Goal: Task Accomplishment & Management: Use online tool/utility

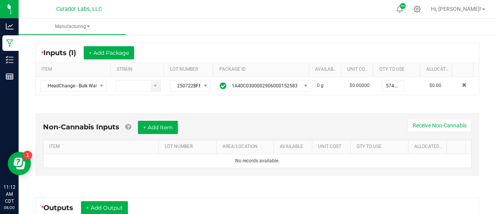
scroll to position [150, 0]
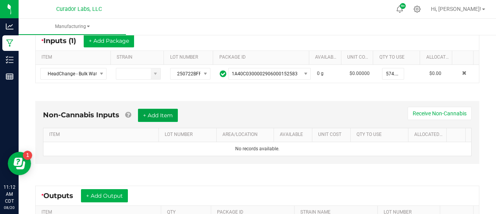
click at [157, 116] on button "+ Add Item" at bounding box center [158, 115] width 40 height 13
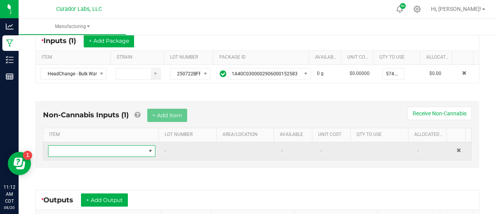
click at [147, 149] on span "NO DATA FOUND" at bounding box center [150, 151] width 6 height 6
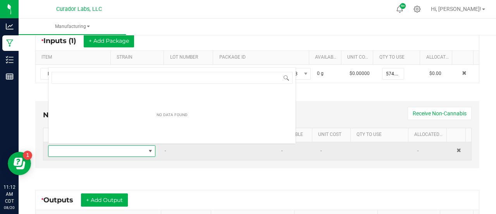
scroll to position [11, 102]
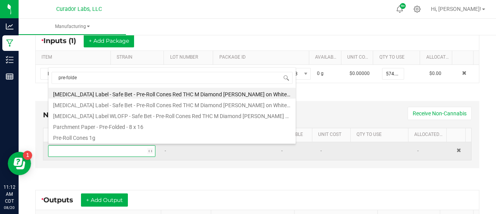
type input "pre-folded"
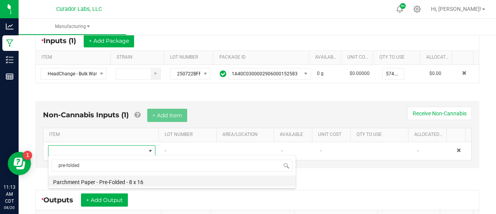
click at [118, 183] on li "Parchment Paper - Pre-Folded - 8 x 16" at bounding box center [171, 180] width 247 height 11
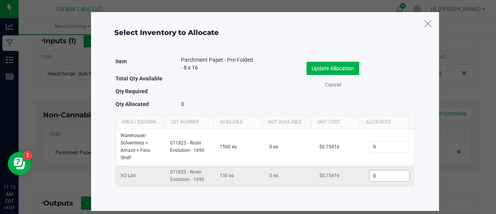
click at [384, 178] on input "0" at bounding box center [389, 175] width 40 height 11
type input "22"
click at [338, 67] on button "Update Allocation" at bounding box center [333, 68] width 53 height 13
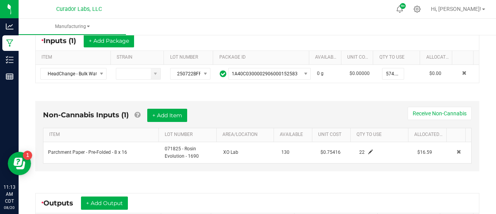
scroll to position [263, 0]
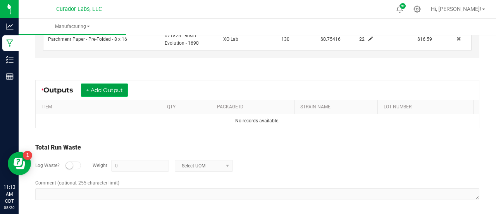
click at [99, 86] on button "+ Add Output" at bounding box center [104, 89] width 47 height 13
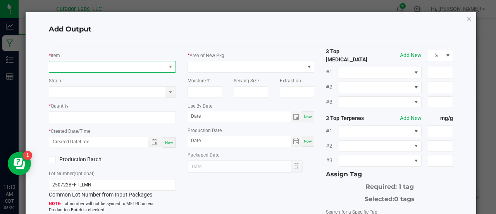
click at [92, 61] on span "NO DATA FOUND" at bounding box center [107, 66] width 117 height 11
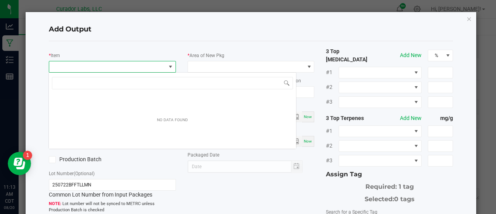
scroll to position [11, 125]
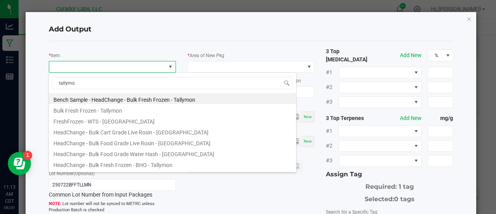
type input "tallymon"
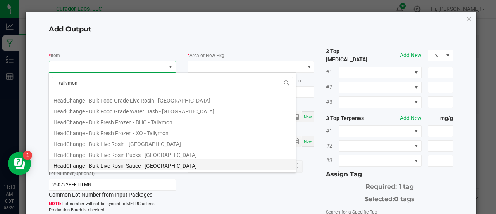
scroll to position [43, 0]
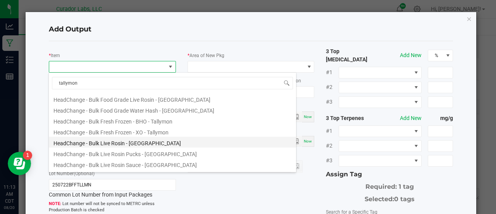
click at [118, 140] on li "HeadChange - Bulk Live Rosin - [GEOGRAPHIC_DATA]" at bounding box center [172, 141] width 247 height 11
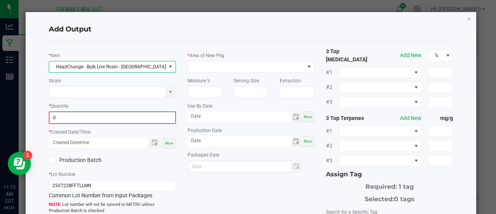
click at [86, 120] on input "0" at bounding box center [113, 117] width 126 height 11
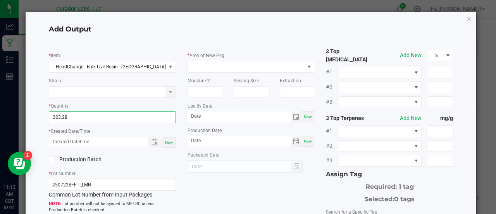
type input "223.2800 g"
click at [169, 142] on span "Now" at bounding box center [169, 142] width 8 height 4
type input "[DATE] 11:13 AM"
type input "[DATE]"
click at [90, 160] on label "Production Batch" at bounding box center [78, 159] width 58 height 8
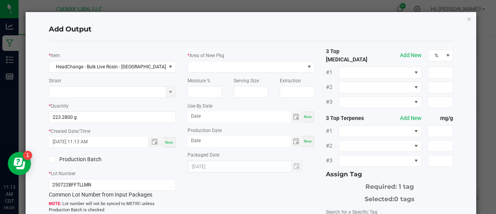
click at [0, 0] on input "Production Batch" at bounding box center [0, 0] width 0 height 0
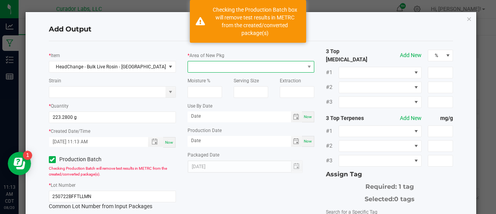
click at [205, 65] on span at bounding box center [246, 66] width 117 height 11
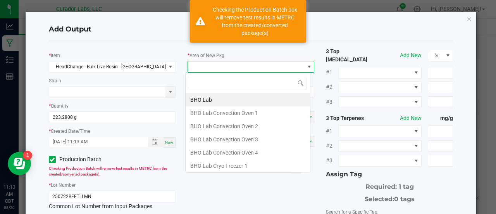
scroll to position [11, 125]
type input "x"
type input "lab"
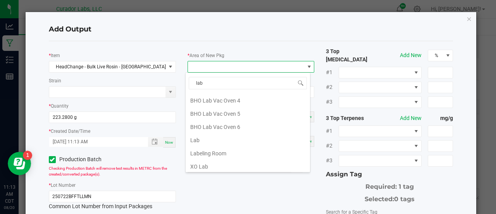
scroll to position [159, 0]
click at [218, 138] on li "Lab" at bounding box center [248, 137] width 124 height 13
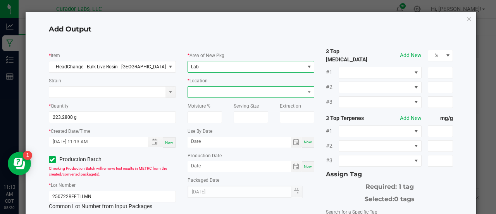
click at [191, 91] on span at bounding box center [246, 91] width 117 height 11
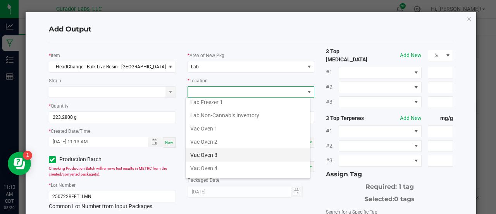
scroll to position [109, 0]
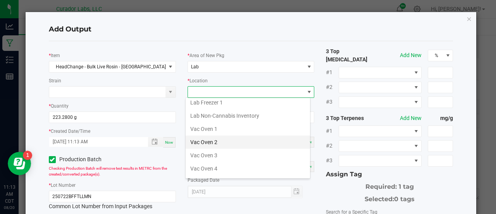
click at [219, 137] on li "Vac Oven 2" at bounding box center [248, 141] width 124 height 13
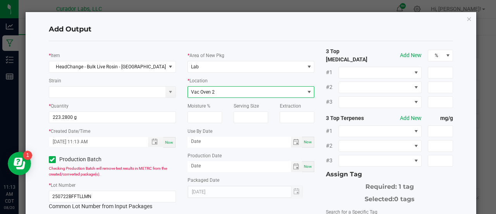
click at [304, 141] on span "Now" at bounding box center [308, 142] width 8 height 4
click at [208, 141] on input "[DATE]" at bounding box center [239, 141] width 103 height 10
type input "[DATE]"
click at [307, 165] on span "Now" at bounding box center [308, 166] width 8 height 4
type input "[DATE]"
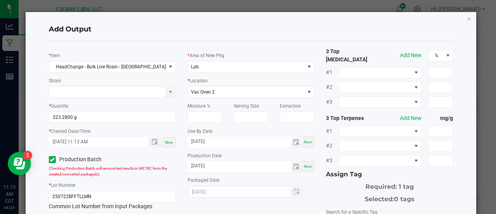
click at [314, 172] on div "* Area of New Pkg Lab * Location Vac Oven 2 Moisture % Serving Size Extraction …" at bounding box center [251, 122] width 139 height 150
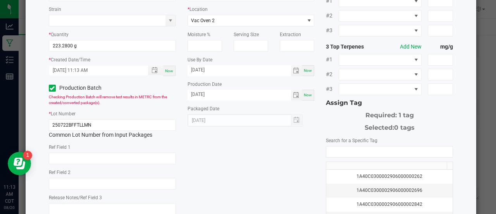
scroll to position [73, 0]
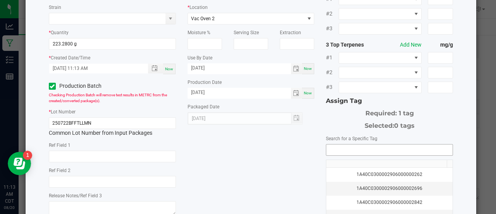
click at [329, 145] on input "NO DATA FOUND" at bounding box center [389, 149] width 126 height 11
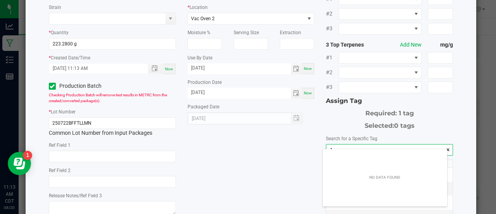
scroll to position [11, 125]
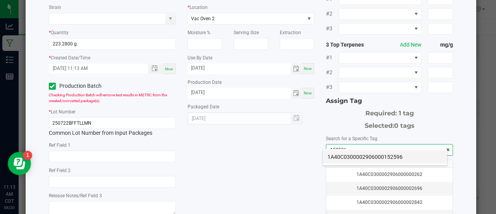
click at [337, 155] on li "1A40C0300002906000152596" at bounding box center [385, 156] width 124 height 13
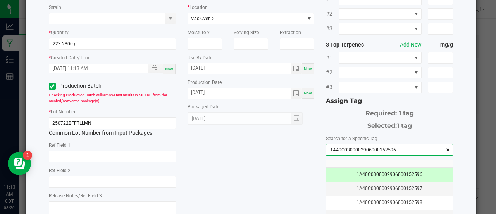
type input "1A40C0300002906000152596"
click at [283, 155] on div "* Item HeadChange - Bulk Live Rosin - [GEOGRAPHIC_DATA] Strain * Quantity 223.2…" at bounding box center [251, 115] width 416 height 283
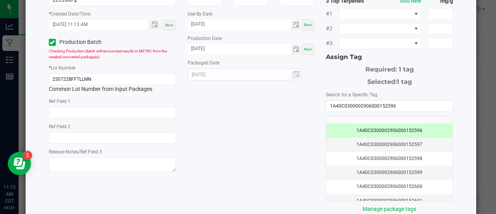
scroll to position [154, 0]
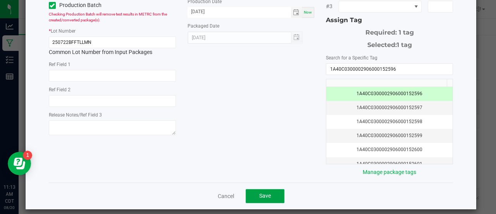
click at [266, 193] on button "Save" at bounding box center [265, 196] width 39 height 14
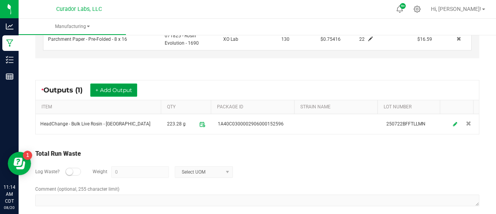
click at [116, 87] on button "+ Add Output" at bounding box center [113, 89] width 47 height 13
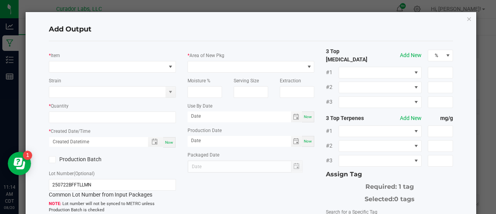
click at [107, 72] on div "* Item Strain * Quantity * Created Date/Time Now Production Batch Lot Number (O…" at bounding box center [112, 170] width 139 height 247
click at [101, 69] on span "NO DATA FOUND" at bounding box center [107, 66] width 117 height 11
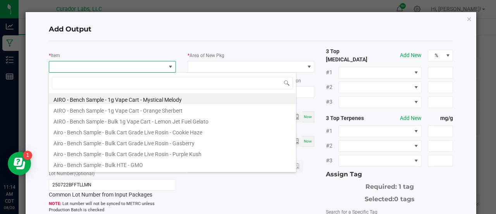
scroll to position [11, 125]
type input "tallymon"
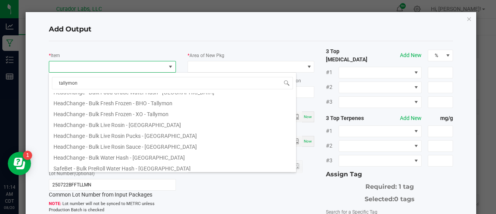
scroll to position [64, 0]
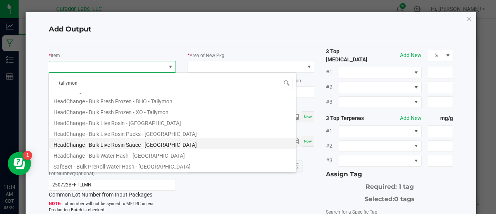
click at [159, 144] on li "HeadChange - Bulk Live Rosin Sauce - [GEOGRAPHIC_DATA]" at bounding box center [172, 143] width 247 height 11
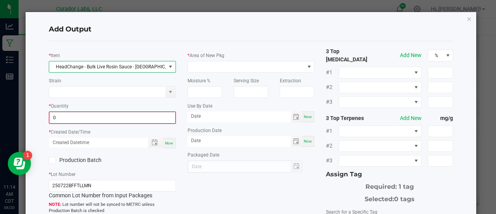
click at [106, 120] on input "0" at bounding box center [113, 117] width 126 height 11
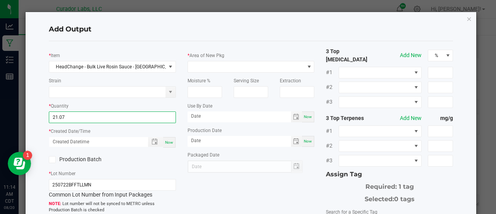
type input "21.0700 g"
click at [167, 141] on span "Now" at bounding box center [169, 142] width 8 height 4
type input "[DATE] 11:14 AM"
type input "[DATE]"
click at [88, 157] on label "Production Batch" at bounding box center [78, 159] width 58 height 8
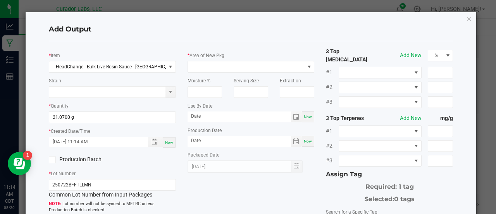
click at [0, 0] on input "Production Batch" at bounding box center [0, 0] width 0 height 0
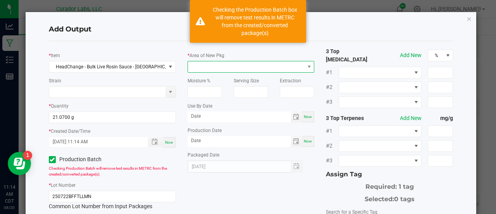
click at [234, 66] on span at bounding box center [246, 66] width 117 height 11
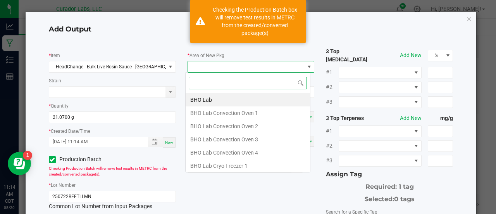
scroll to position [11, 125]
type input "xo"
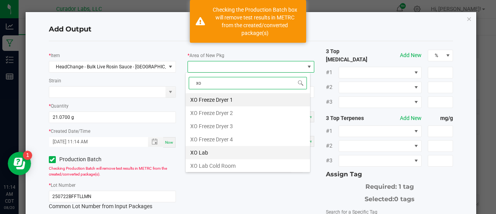
click at [216, 151] on li "XO Lab" at bounding box center [248, 152] width 124 height 13
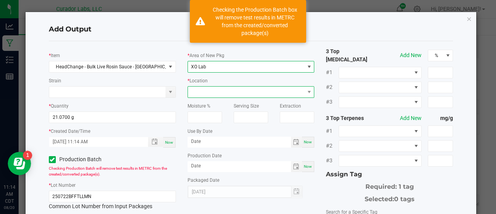
click at [213, 90] on span at bounding box center [246, 91] width 117 height 11
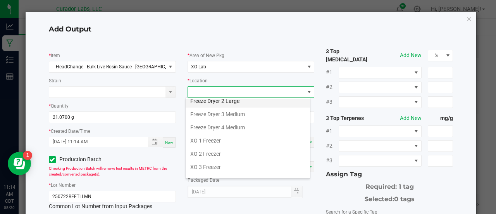
scroll to position [64, 0]
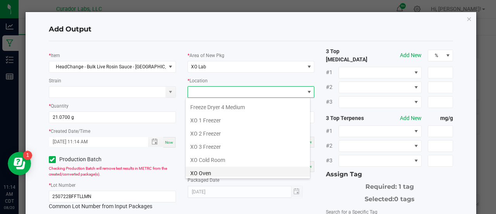
click at [210, 169] on li "XO Oven" at bounding box center [248, 172] width 124 height 13
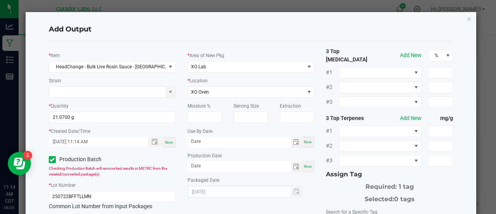
click at [304, 144] on div "Now" at bounding box center [308, 141] width 12 height 11
click at [212, 140] on input "[DATE]" at bounding box center [239, 141] width 103 height 10
type input "[DATE]"
click at [302, 163] on div "Now" at bounding box center [308, 166] width 12 height 11
type input "[DATE]"
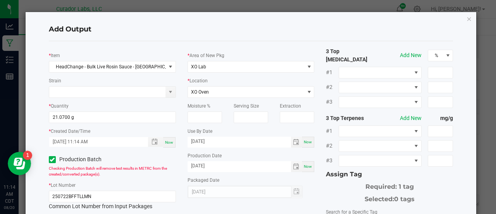
click at [310, 174] on div "* Area of New Pkg XO Lab * Location XO Oven Moisture % Serving Size Extraction …" at bounding box center [251, 122] width 139 height 150
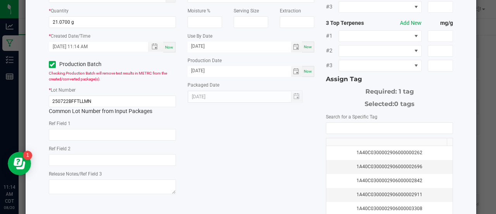
scroll to position [97, 0]
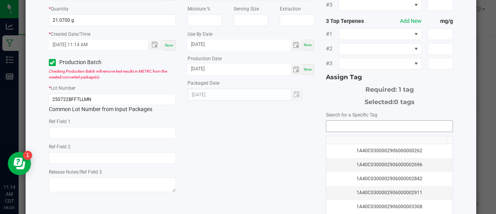
click at [329, 121] on input "NO DATA FOUND" at bounding box center [389, 126] width 126 height 11
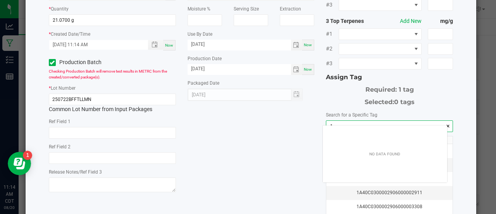
scroll to position [11, 125]
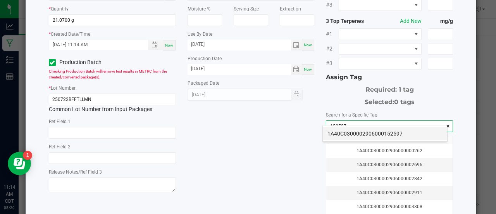
click at [339, 137] on li "1A40C0300002906000152597" at bounding box center [385, 133] width 124 height 13
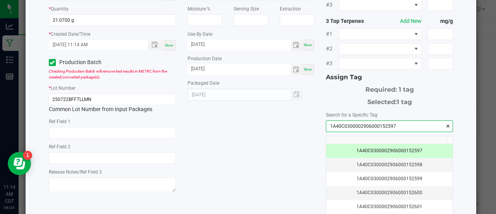
type input "1A40C0300002906000152597"
click at [262, 139] on div "* Item HeadChange - Bulk Live Rosin Sauce - [GEOGRAPHIC_DATA] Strain * Quantity…" at bounding box center [251, 91] width 416 height 283
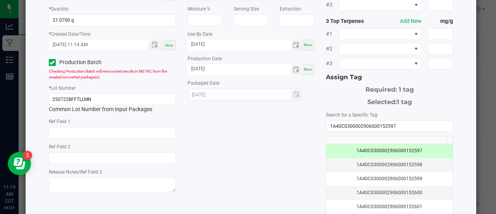
scroll to position [154, 0]
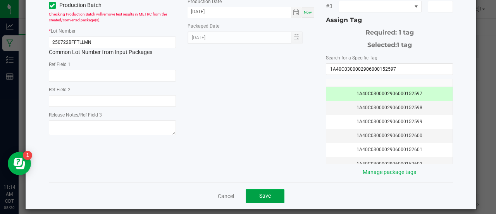
click at [270, 195] on button "Save" at bounding box center [265, 196] width 39 height 14
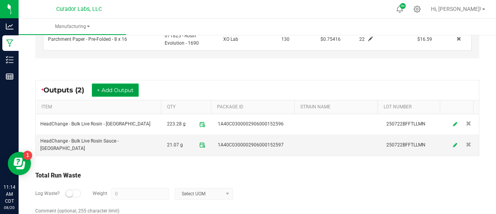
click at [118, 88] on button "+ Add Output" at bounding box center [115, 89] width 47 height 13
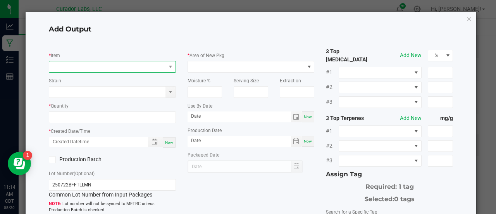
click at [91, 66] on span "NO DATA FOUND" at bounding box center [107, 66] width 117 height 11
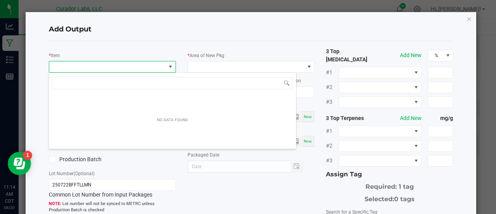
scroll to position [11, 125]
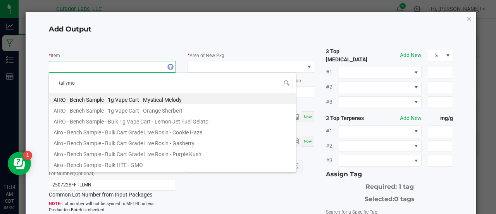
type input "tallymon"
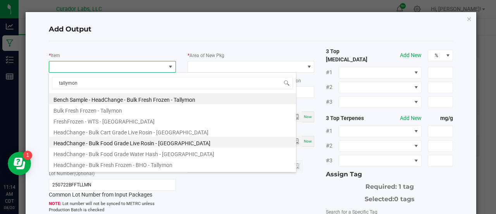
click at [119, 142] on li "HeadChange - Bulk Food Grade Live Rosin - [GEOGRAPHIC_DATA]" at bounding box center [172, 141] width 247 height 11
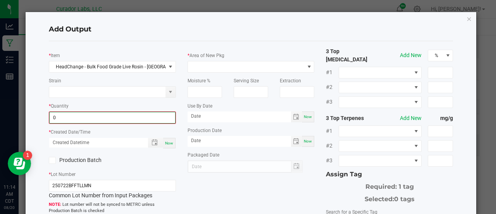
click at [84, 116] on input "0" at bounding box center [113, 117] width 126 height 11
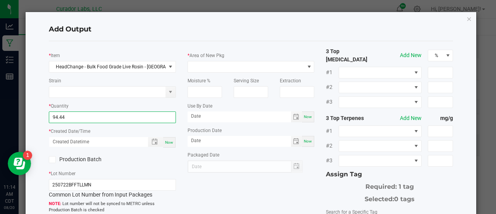
type input "94.4400 g"
click at [168, 142] on span "Now" at bounding box center [169, 142] width 8 height 4
type input "[DATE] 11:14 AM"
type input "[DATE]"
click at [73, 160] on label "Production Batch" at bounding box center [78, 159] width 58 height 8
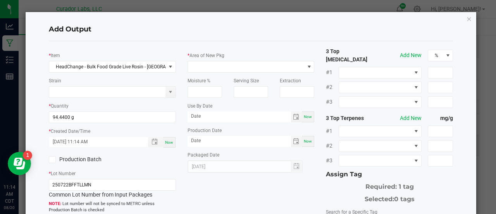
click at [0, 0] on input "Production Batch" at bounding box center [0, 0] width 0 height 0
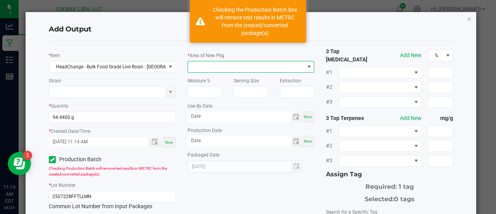
click at [197, 67] on span at bounding box center [246, 66] width 117 height 11
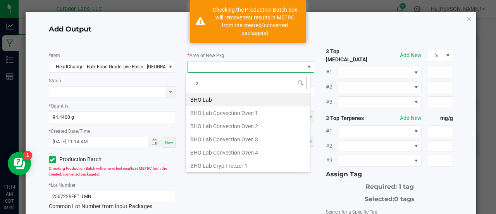
type input "xo"
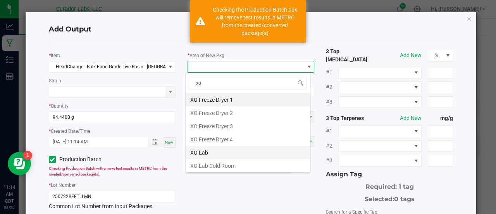
click at [204, 148] on li "XO Lab" at bounding box center [248, 152] width 124 height 13
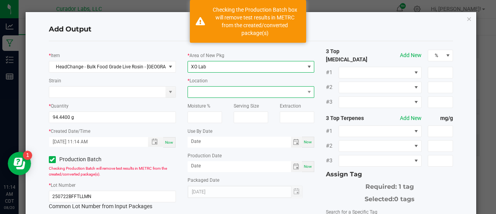
click at [196, 94] on span at bounding box center [246, 91] width 117 height 11
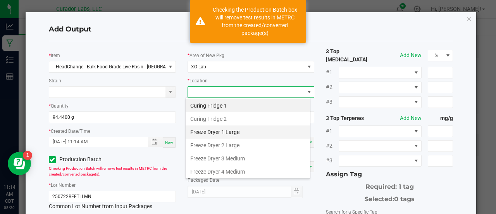
scroll to position [64, 0]
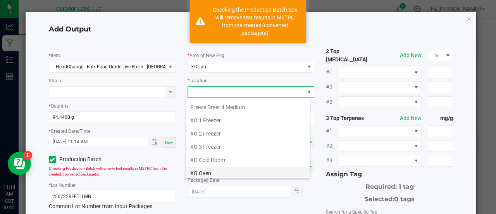
click at [203, 170] on li "XO Oven" at bounding box center [248, 172] width 124 height 13
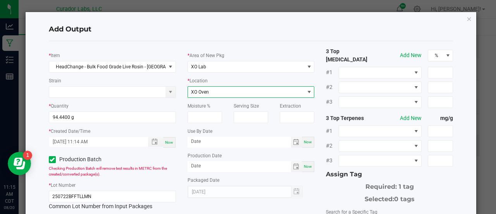
click at [305, 143] on span "Now" at bounding box center [308, 142] width 8 height 4
click at [205, 140] on input "[DATE]" at bounding box center [239, 141] width 103 height 10
type input "[DATE]"
click at [307, 164] on span "Now" at bounding box center [308, 166] width 8 height 4
type input "[DATE]"
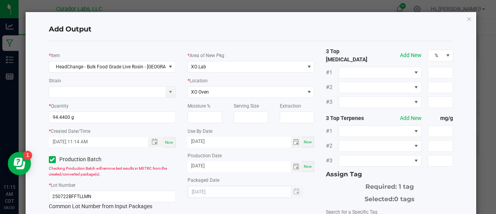
click at [309, 168] on div "Now" at bounding box center [308, 166] width 12 height 11
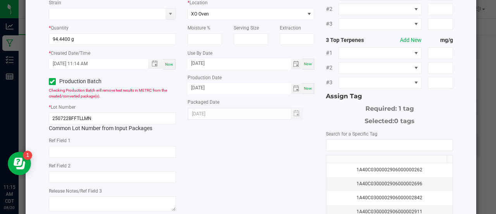
scroll to position [78, 0]
click at [332, 139] on input "NO DATA FOUND" at bounding box center [389, 144] width 126 height 11
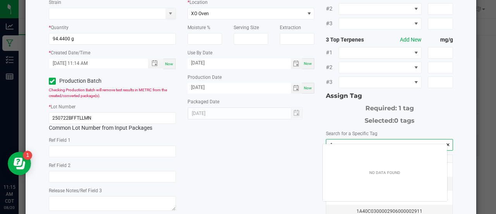
scroll to position [11, 125]
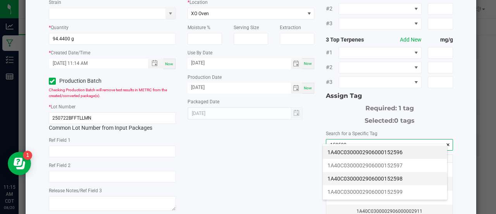
click at [348, 177] on li "1A40C0300002906000152598" at bounding box center [385, 178] width 124 height 13
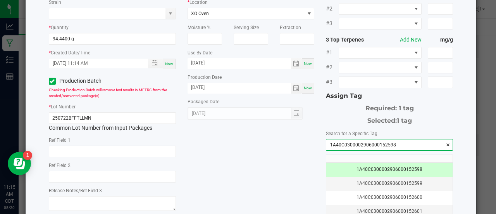
type input "1A40C0300002906000152598"
click at [294, 172] on div "* Item HeadChange - Bulk Food Grade Live Rosin - Tallymon Strain * Quantity 94.…" at bounding box center [251, 110] width 416 height 283
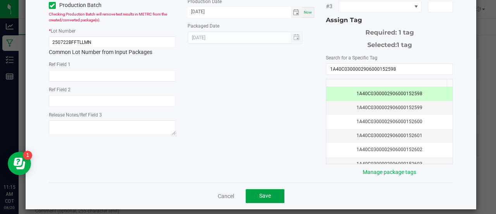
click at [265, 192] on span "Save" at bounding box center [265, 195] width 12 height 6
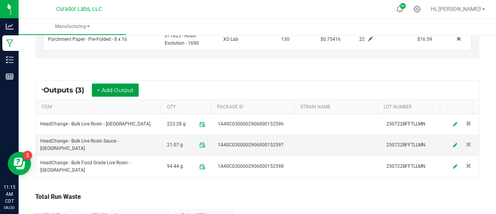
click at [117, 88] on button "+ Add Output" at bounding box center [115, 89] width 47 height 13
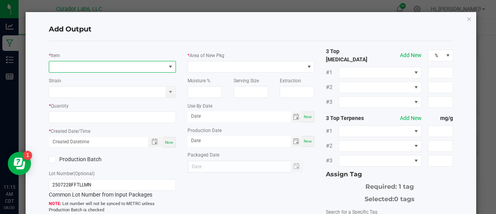
click at [104, 66] on span "NO DATA FOUND" at bounding box center [107, 66] width 117 height 11
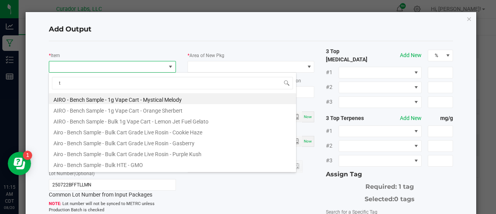
scroll to position [11, 125]
type input "tallymon"
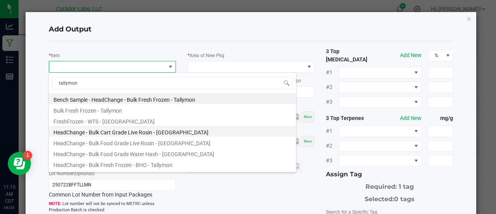
click at [132, 133] on li "HeadChange - Bulk Cart Grade Live Rosin - [GEOGRAPHIC_DATA]" at bounding box center [172, 131] width 247 height 11
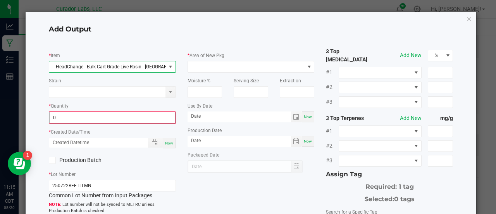
click at [99, 119] on input "0" at bounding box center [113, 117] width 126 height 11
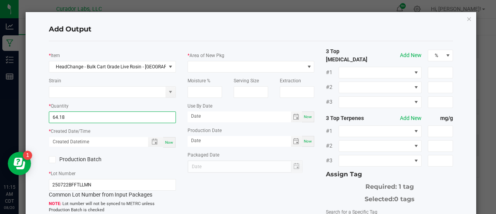
type input "64.1800 g"
click at [169, 142] on span "Now" at bounding box center [169, 142] width 8 height 4
type input "[DATE] 11:15 AM"
type input "[DATE]"
click at [88, 159] on label "Production Batch" at bounding box center [78, 159] width 58 height 8
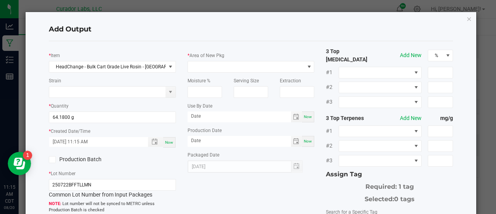
click at [0, 0] on input "Production Batch" at bounding box center [0, 0] width 0 height 0
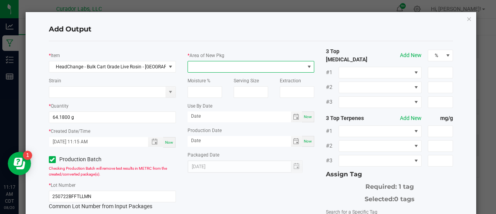
click at [238, 69] on span at bounding box center [246, 66] width 117 height 11
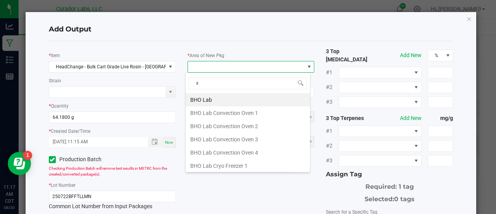
type input "xo"
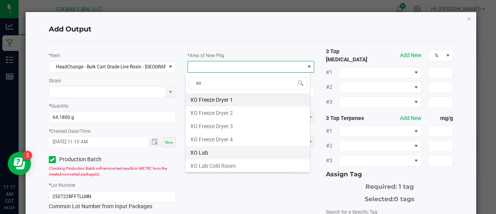
click at [205, 150] on li "XO Lab" at bounding box center [248, 152] width 124 height 13
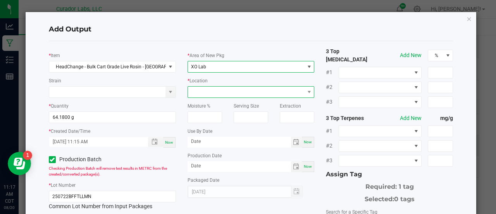
click at [206, 92] on span at bounding box center [246, 91] width 117 height 11
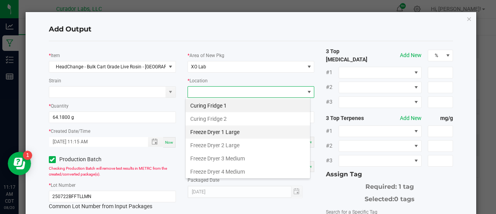
scroll to position [64, 0]
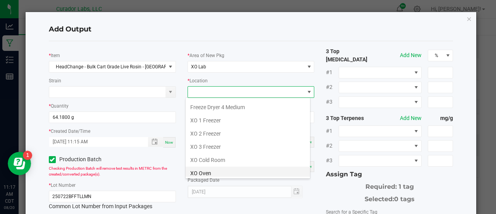
click at [210, 171] on li "XO Oven" at bounding box center [248, 172] width 124 height 13
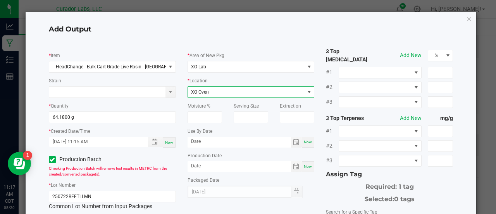
click at [304, 143] on span "Now" at bounding box center [308, 142] width 8 height 4
click at [212, 143] on input "[DATE]" at bounding box center [239, 141] width 103 height 10
type input "[DATE]"
click at [304, 165] on span "Now" at bounding box center [308, 166] width 8 height 4
type input "[DATE]"
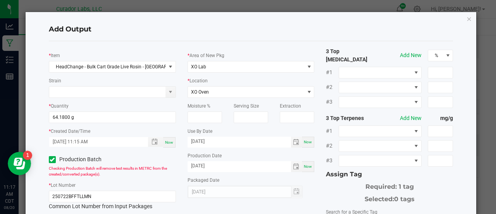
click at [315, 184] on div "* Area of New Pkg XO Lab * Location XO Oven Moisture % Serving Size Extraction …" at bounding box center [251, 122] width 139 height 150
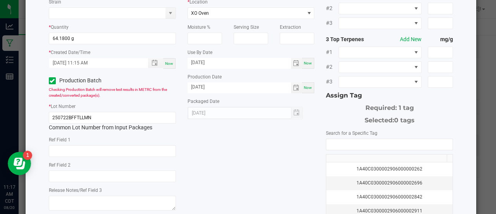
scroll to position [85, 0]
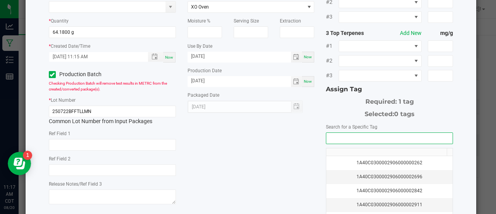
click at [328, 133] on input "NO DATA FOUND" at bounding box center [389, 138] width 126 height 11
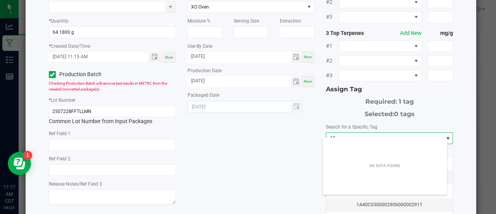
scroll to position [11, 125]
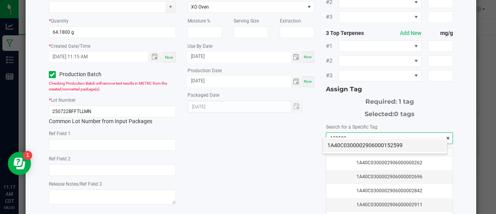
click at [336, 146] on li "1A40C0300002906000152599" at bounding box center [385, 144] width 124 height 13
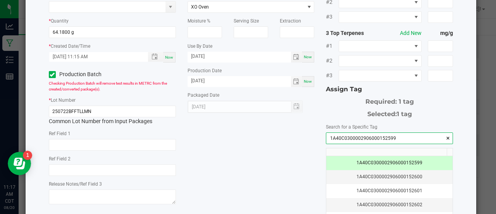
type input "1A40C0300002906000152599"
click at [272, 148] on div "* Item HeadChange - Bulk Cart Grade Live Rosin - [GEOGRAPHIC_DATA] Strain * Qua…" at bounding box center [251, 103] width 416 height 283
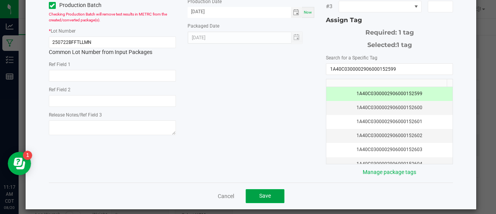
click at [272, 190] on button "Save" at bounding box center [265, 196] width 39 height 14
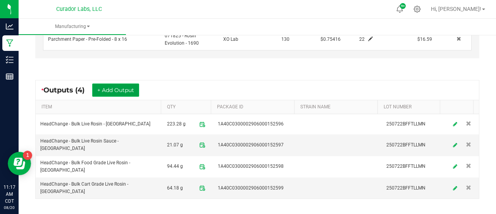
click at [128, 87] on button "+ Add Output" at bounding box center [115, 89] width 47 height 13
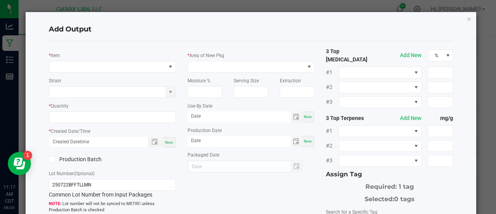
click at [120, 72] on div "* Item Strain * Quantity * Created Date/Time Now Production Batch Lot Number (O…" at bounding box center [112, 170] width 139 height 247
click at [116, 69] on span "NO DATA FOUND" at bounding box center [107, 66] width 117 height 11
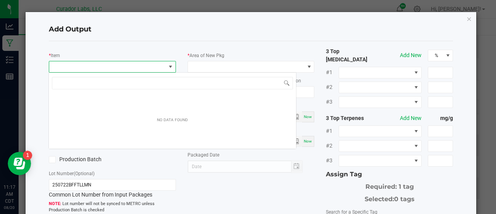
scroll to position [11, 125]
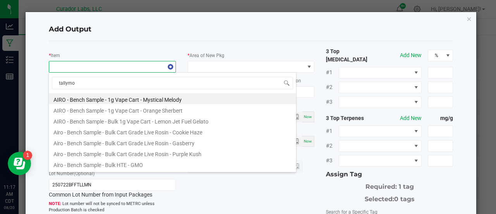
type input "tallymon"
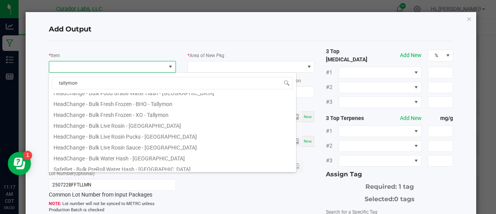
scroll to position [61, 0]
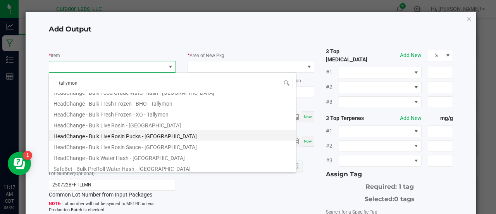
click at [147, 138] on li "HeadChange - Bulk Live Rosin Pucks - [GEOGRAPHIC_DATA]" at bounding box center [172, 134] width 247 height 11
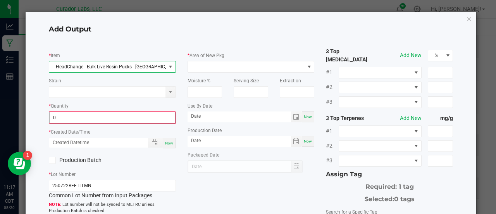
click at [108, 115] on input "0" at bounding box center [113, 117] width 126 height 11
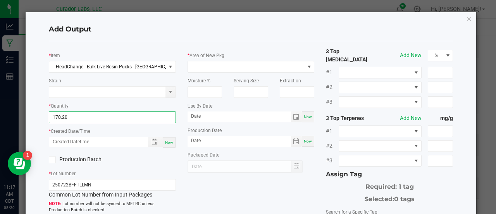
type input "170.2000 g"
click at [167, 140] on span "Now" at bounding box center [169, 142] width 8 height 4
type input "[DATE] 11:17 AM"
type input "[DATE]"
click at [76, 159] on label "Production Batch" at bounding box center [78, 159] width 58 height 8
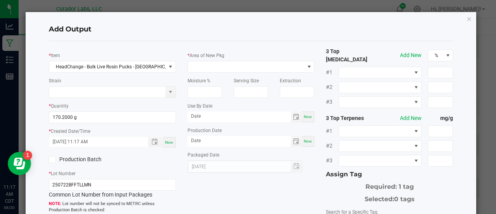
click at [0, 0] on input "Production Batch" at bounding box center [0, 0] width 0 height 0
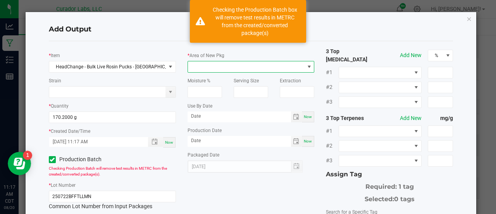
click at [209, 65] on span at bounding box center [246, 66] width 117 height 11
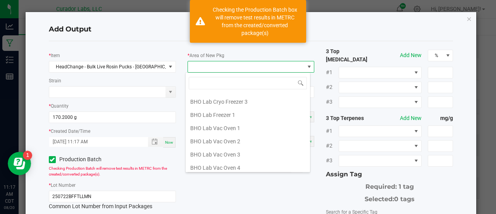
scroll to position [91, 0]
type input "xo"
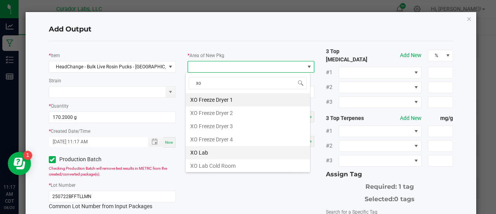
click at [225, 151] on li "XO Lab" at bounding box center [248, 152] width 124 height 13
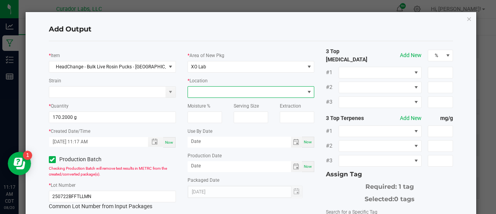
click at [203, 87] on span at bounding box center [246, 91] width 117 height 11
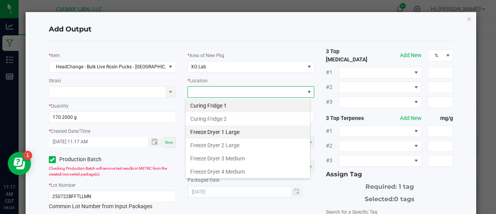
scroll to position [64, 0]
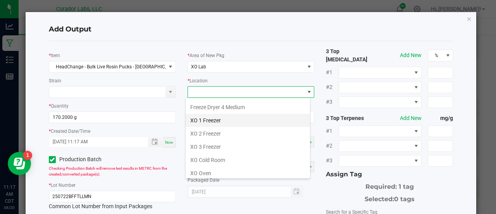
click at [206, 121] on li "XO 1 Freezer" at bounding box center [248, 120] width 124 height 13
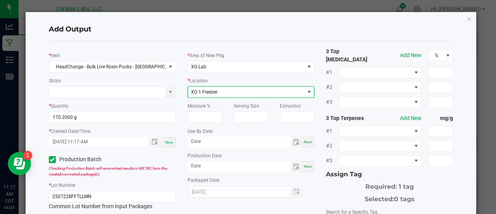
click at [308, 142] on span "Now" at bounding box center [308, 142] width 8 height 4
click at [210, 141] on input "[DATE]" at bounding box center [239, 141] width 103 height 10
type input "[DATE]"
click at [307, 166] on span "Now" at bounding box center [308, 166] width 8 height 4
type input "[DATE]"
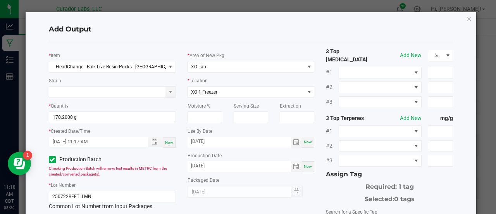
click at [326, 191] on div "Selected: 0 tags" at bounding box center [389, 197] width 127 height 12
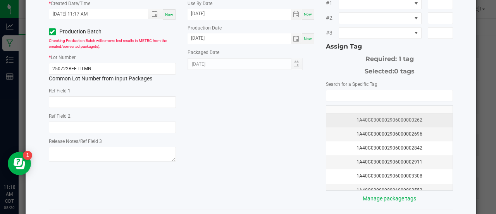
scroll to position [128, 0]
click at [332, 90] on input "NO DATA FOUND" at bounding box center [389, 95] width 126 height 11
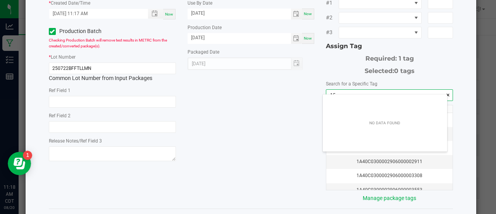
scroll to position [11, 125]
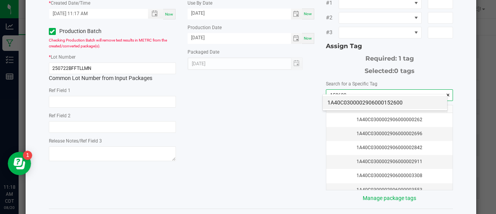
click at [343, 98] on li "1A40C0300002906000152600" at bounding box center [385, 102] width 124 height 13
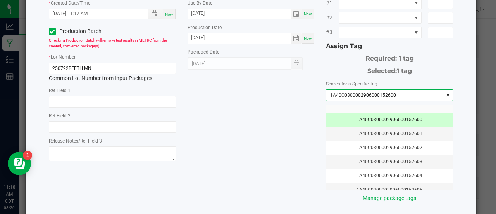
scroll to position [154, 0]
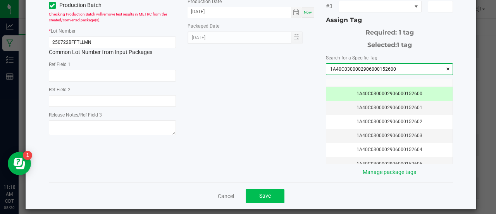
type input "1A40C0300002906000152600"
click at [270, 189] on button "Save" at bounding box center [265, 196] width 39 height 14
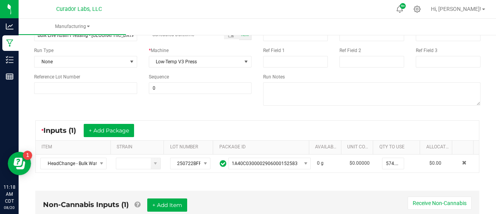
scroll to position [0, 0]
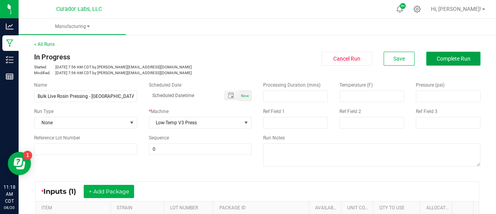
click at [447, 62] on button "Complete Run" at bounding box center [453, 59] width 54 height 14
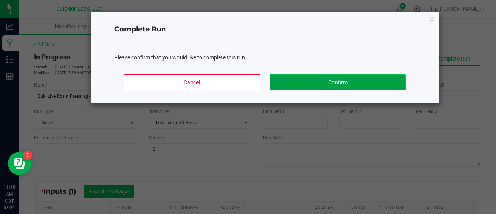
click at [360, 74] on button "Confirm" at bounding box center [338, 82] width 136 height 16
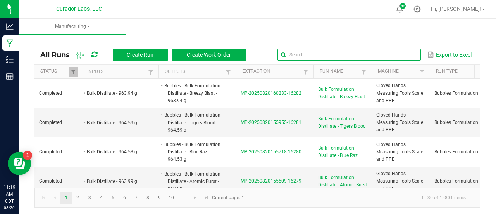
click at [392, 57] on input "text" at bounding box center [349, 55] width 143 height 12
type input "t"
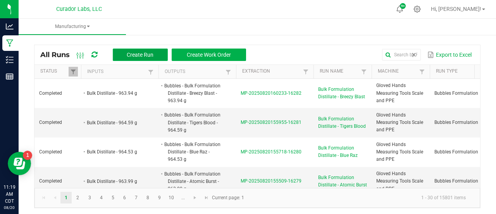
click at [135, 57] on span "Create Run" at bounding box center [140, 55] width 27 height 6
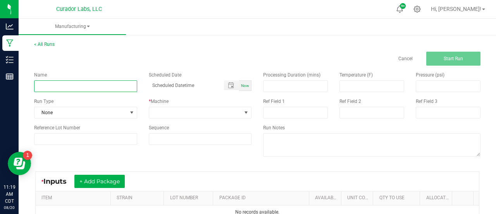
click at [95, 86] on input at bounding box center [85, 86] width 103 height 12
paste input "HeadChange - Bulk Cart Grade Live Rosin - [GEOGRAPHIC_DATA]"
click at [55, 86] on input "HeadChange - Bulk Cart Grade Live Rosin - [GEOGRAPHIC_DATA]" at bounding box center [85, 86] width 103 height 12
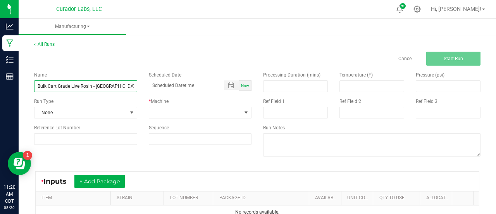
click at [93, 87] on input "Bulk Cart Grade Live Rosin - [GEOGRAPHIC_DATA]" at bounding box center [85, 86] width 103 height 12
type input "Bulk Cart Grade Live Rosin Decarb - [GEOGRAPHIC_DATA]"
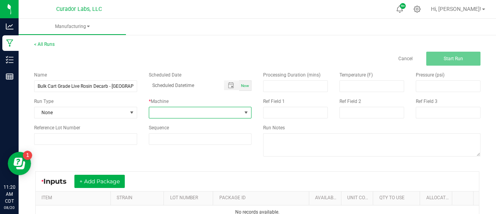
click at [167, 107] on span at bounding box center [195, 112] width 93 height 11
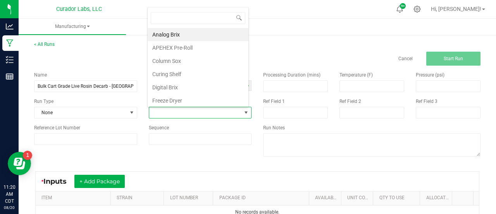
scroll to position [11, 100]
type input "xo"
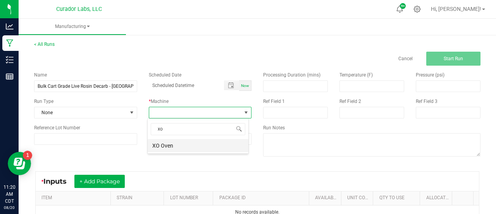
click at [165, 148] on li "XO Oven" at bounding box center [198, 145] width 101 height 13
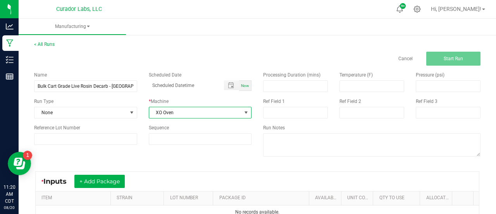
click at [113, 187] on div "* Inputs + Add Package" at bounding box center [257, 180] width 443 height 19
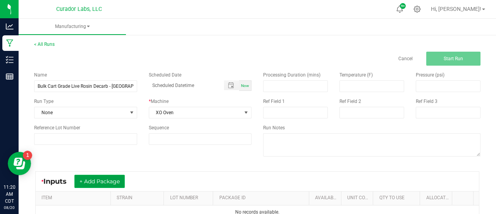
click at [112, 185] on button "+ Add Package" at bounding box center [99, 180] width 50 height 13
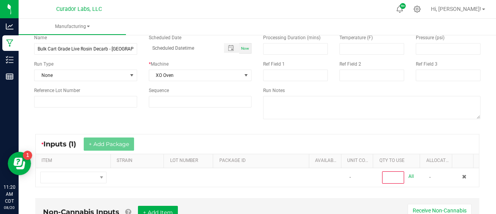
scroll to position [38, 0]
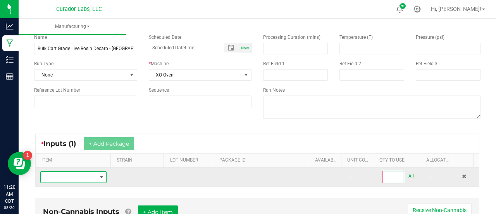
click at [88, 176] on span "NO DATA FOUND" at bounding box center [69, 176] width 56 height 11
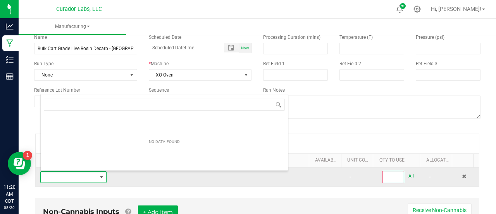
scroll to position [11, 64]
type input "HeadChange - Bulk Cart Grade Live Rosin - [GEOGRAPHIC_DATA]"
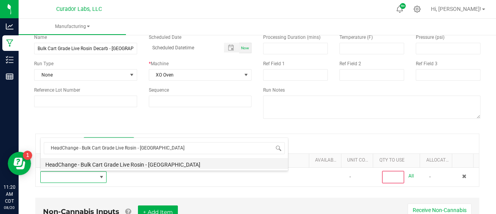
click at [79, 162] on li "HeadChange - Bulk Cart Grade Live Rosin - [GEOGRAPHIC_DATA]" at bounding box center [164, 163] width 247 height 11
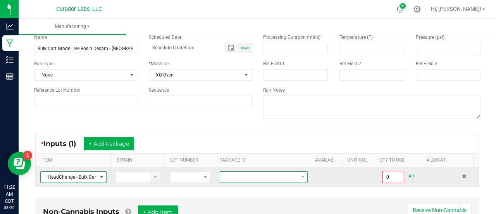
click at [255, 175] on span at bounding box center [259, 176] width 78 height 11
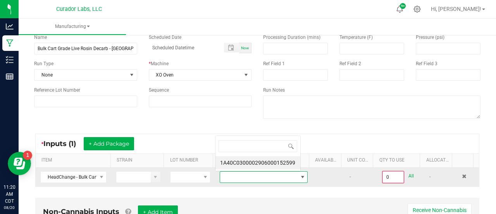
scroll to position [11, 84]
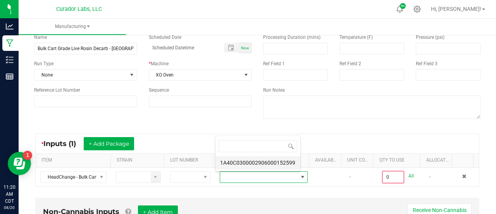
click at [243, 164] on li "1A40C0300002906000152599" at bounding box center [258, 162] width 85 height 13
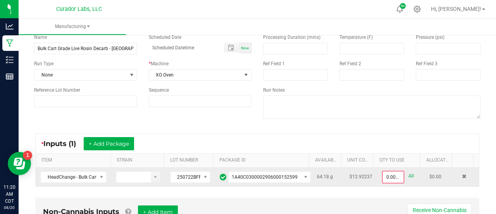
click at [409, 174] on link "All" at bounding box center [411, 176] width 5 height 10
type input "64.1800 g"
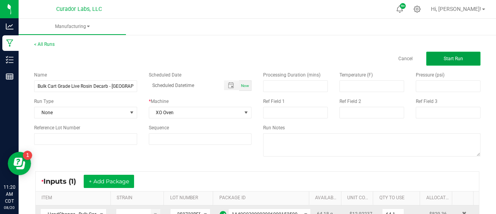
click at [454, 57] on span "Start Run" at bounding box center [453, 58] width 19 height 5
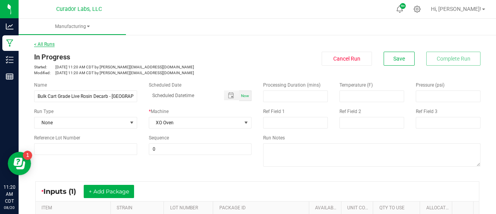
click at [50, 45] on link "< All Runs" at bounding box center [44, 43] width 21 height 5
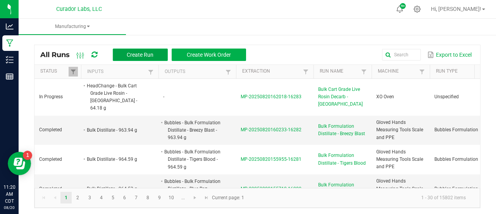
click at [134, 52] on span "Create Run" at bounding box center [140, 55] width 27 height 6
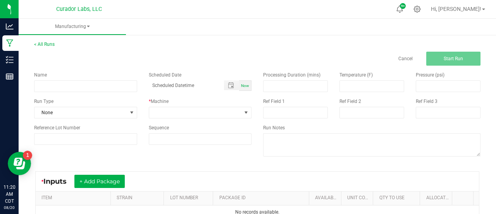
click at [76, 98] on div "Run Type" at bounding box center [85, 101] width 103 height 7
click at [72, 90] on input at bounding box center [85, 86] width 103 height 12
paste input "HeadChange - Bulk Food Grade Live Rosin - [GEOGRAPHIC_DATA]"
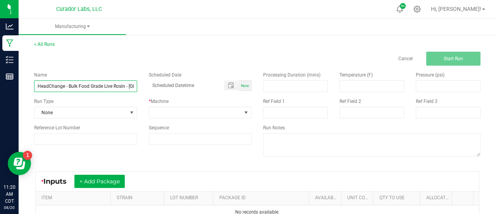
scroll to position [0, 14]
click at [55, 86] on input "HeadChange - Bulk Food Grade Live Rosin - [GEOGRAPHIC_DATA]" at bounding box center [85, 86] width 103 height 12
click at [94, 86] on input "Bulk Food Grade Live Rosin - [GEOGRAPHIC_DATA]" at bounding box center [85, 86] width 103 height 12
type input "Bulk Food Grade Live Rosin Decarb - [GEOGRAPHIC_DATA]"
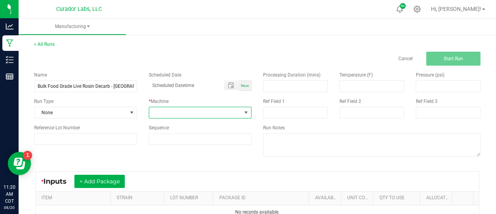
click at [201, 112] on span at bounding box center [195, 112] width 93 height 11
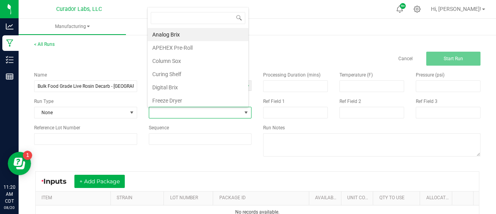
scroll to position [11, 100]
type input "xo"
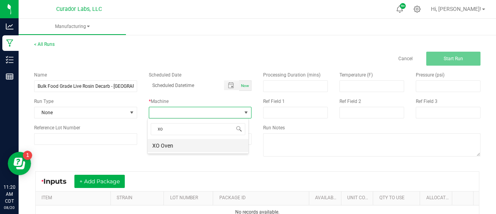
click at [167, 145] on li "XO Oven" at bounding box center [198, 145] width 101 height 13
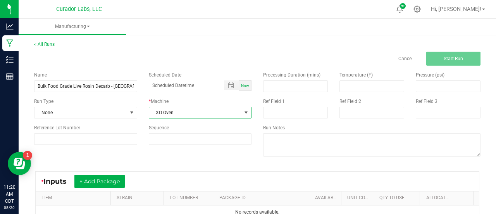
click at [169, 166] on div "* Inputs + Add Package ITEM STRAIN LOT NUMBER PACKAGE ID AVAILABLE Unit Cost QT…" at bounding box center [257, 195] width 458 height 62
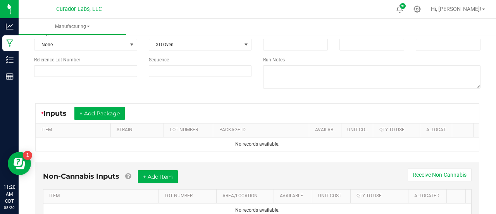
scroll to position [71, 0]
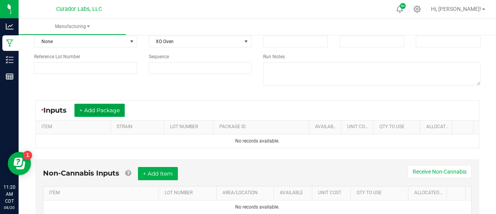
click at [96, 114] on button "+ Add Package" at bounding box center [99, 109] width 50 height 13
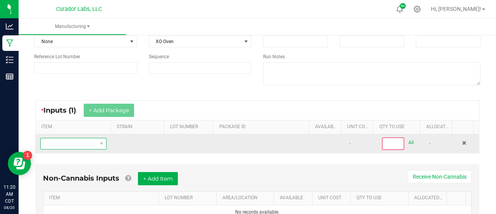
click at [97, 145] on span "NO DATA FOUND" at bounding box center [102, 143] width 10 height 11
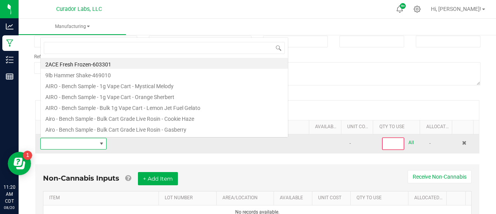
scroll to position [11, 64]
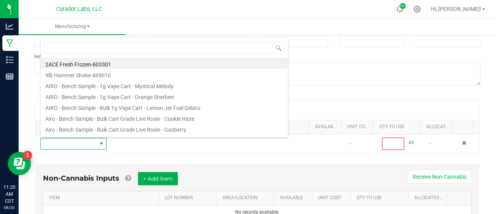
type input "HeadChange - Bulk Food Grade Live Rosin - [GEOGRAPHIC_DATA]"
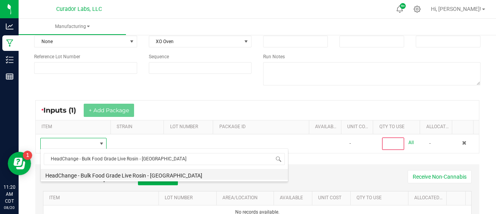
click at [117, 174] on li "HeadChange - Bulk Food Grade Live Rosin - [GEOGRAPHIC_DATA]" at bounding box center [164, 174] width 247 height 11
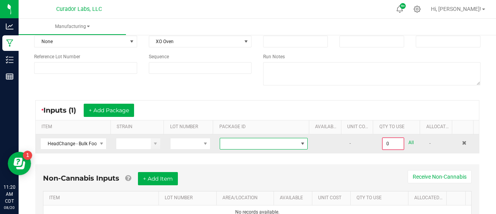
click at [238, 148] on span at bounding box center [264, 144] width 88 height 12
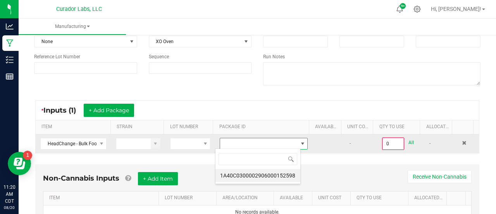
scroll to position [11, 85]
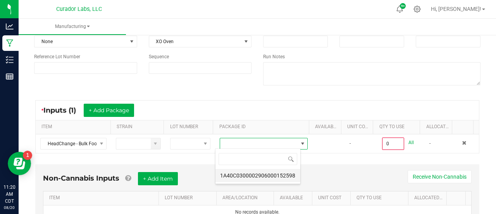
click at [244, 172] on li "1A40C0300002906000152598" at bounding box center [258, 175] width 85 height 13
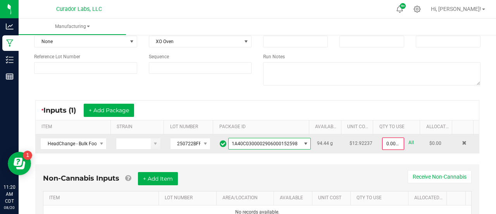
click at [409, 141] on link "All" at bounding box center [411, 142] width 5 height 10
type input "94.4400 g"
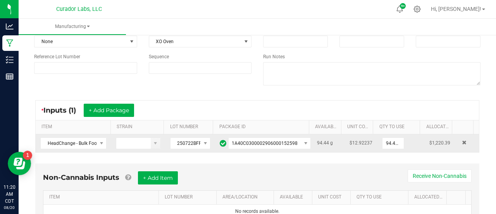
scroll to position [0, 0]
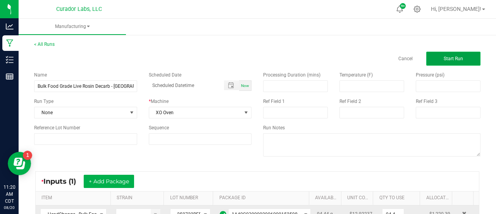
click at [453, 53] on button "Start Run" at bounding box center [453, 59] width 54 height 14
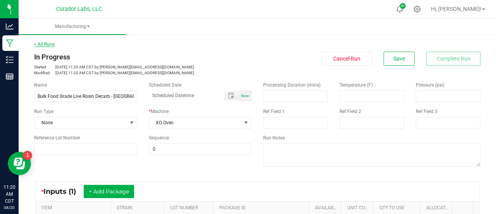
click at [51, 42] on link "< All Runs" at bounding box center [44, 43] width 21 height 5
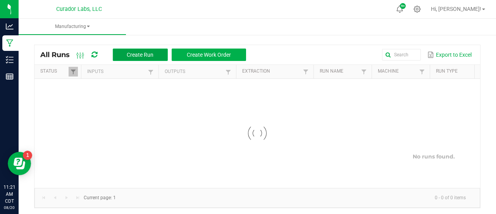
click at [126, 55] on button "Create Run" at bounding box center [140, 54] width 55 height 12
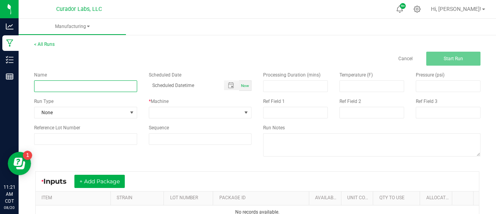
click at [99, 86] on input at bounding box center [85, 86] width 103 height 12
paste input "HeadChange - Bulk Live Rosin Sauce - [GEOGRAPHIC_DATA]"
click at [64, 86] on input "HeadChange - Bulk Live Rosin Sauce - [GEOGRAPHIC_DATA]" at bounding box center [85, 86] width 103 height 12
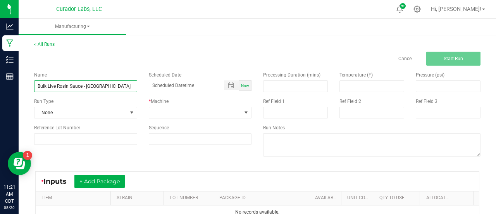
click at [83, 88] on input "Bulk Live Rosin Sauce - [GEOGRAPHIC_DATA]" at bounding box center [85, 86] width 103 height 12
type input "Bulk Live Rosin Sauce Decarb - [GEOGRAPHIC_DATA]"
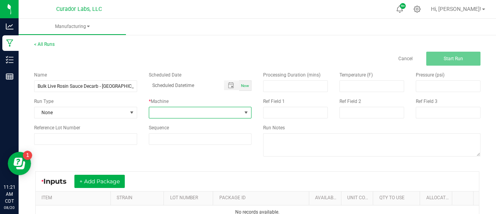
click at [165, 110] on span at bounding box center [195, 112] width 93 height 11
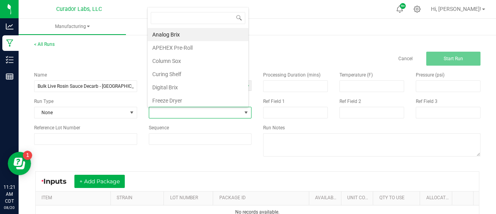
scroll to position [11, 100]
type input "xo"
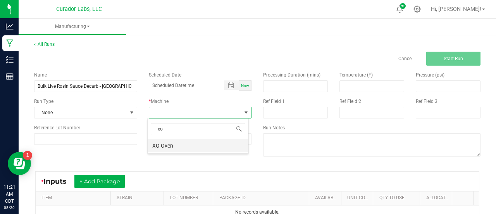
click at [169, 148] on li "XO Oven" at bounding box center [198, 145] width 101 height 13
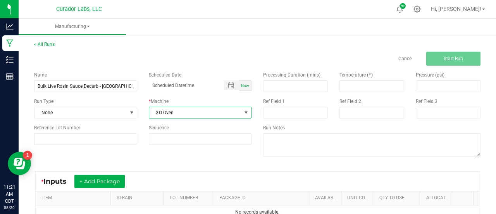
click at [175, 166] on div "* Inputs + Add Package ITEM STRAIN LOT NUMBER PACKAGE ID AVAILABLE Unit Cost QT…" at bounding box center [257, 195] width 458 height 62
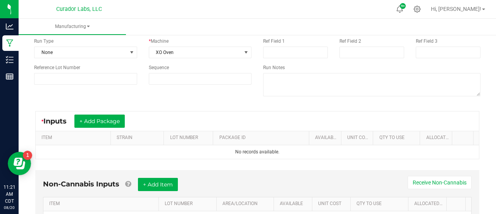
scroll to position [61, 0]
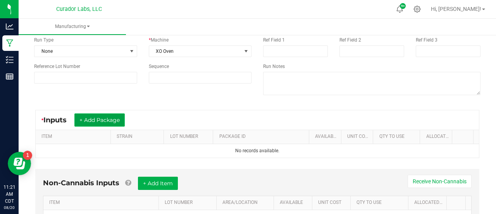
click at [91, 118] on button "+ Add Package" at bounding box center [99, 119] width 50 height 13
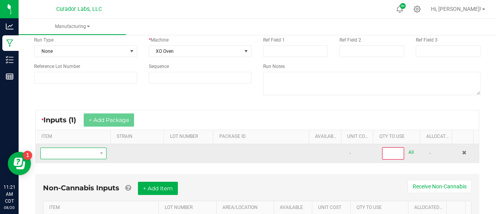
click at [86, 155] on span "NO DATA FOUND" at bounding box center [69, 153] width 56 height 11
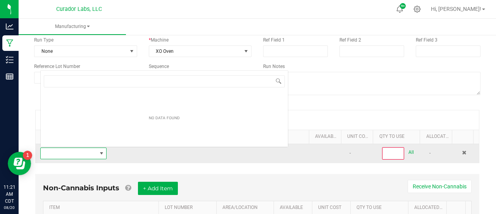
scroll to position [11, 64]
type input "HeadChange - Bulk Live Rosin Sauce - [GEOGRAPHIC_DATA]"
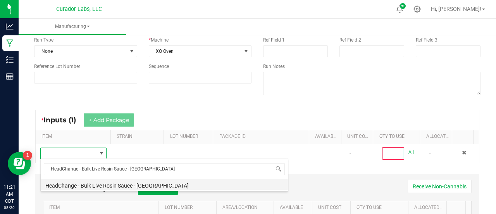
click at [102, 185] on li "HeadChange - Bulk Live Rosin Sauce - [GEOGRAPHIC_DATA]" at bounding box center [164, 184] width 247 height 11
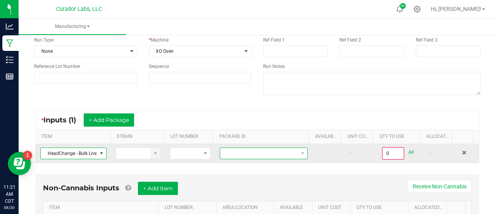
click at [246, 156] on span at bounding box center [259, 153] width 78 height 11
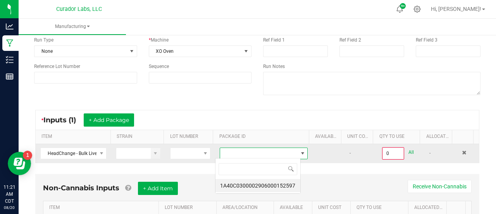
scroll to position [11, 85]
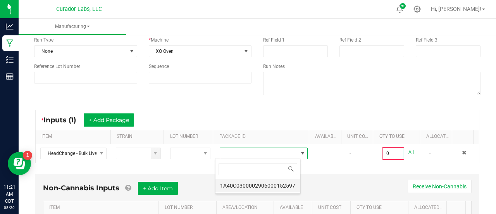
click at [250, 181] on li "1A40C0300002906000152597" at bounding box center [258, 185] width 85 height 13
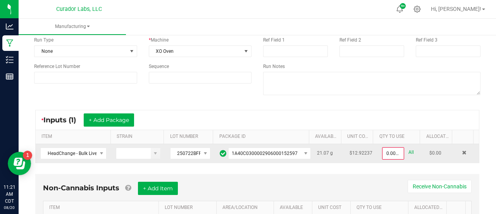
click at [409, 151] on link "All" at bounding box center [411, 152] width 5 height 10
type input "21.0700 g"
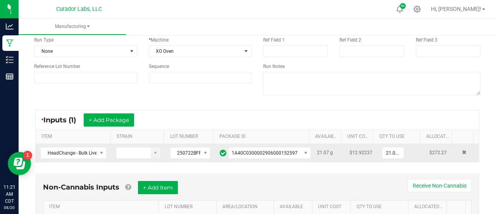
click at [402, 123] on div "* Inputs (1) + Add Package" at bounding box center [257, 119] width 443 height 19
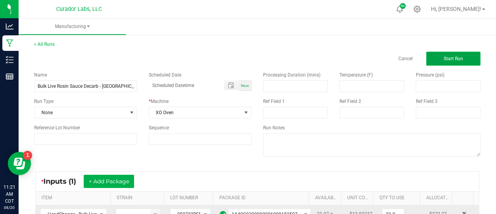
click at [444, 54] on button "Start Run" at bounding box center [453, 59] width 54 height 14
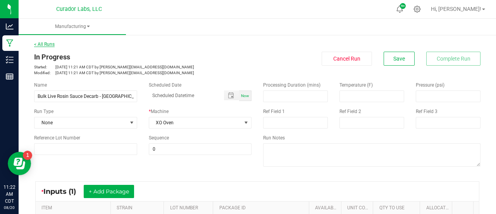
click at [45, 44] on link "< All Runs" at bounding box center [44, 43] width 21 height 5
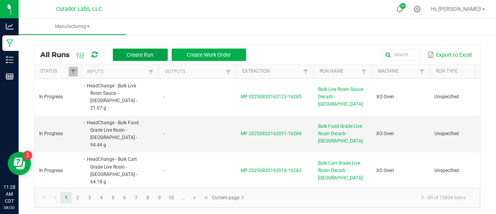
click at [131, 55] on span "Create Run" at bounding box center [140, 55] width 27 height 6
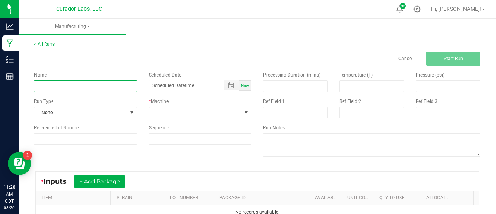
click at [74, 87] on input at bounding box center [85, 86] width 103 height 12
paste input "HeadChange - Bulk Water Hash - Ghost Train Haze"
click at [59, 88] on input "HeadChange - Bulk Water Hash - Ghost Train Haze" at bounding box center [85, 86] width 103 height 12
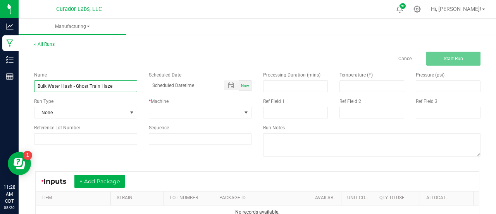
click at [72, 87] on input "Bulk Water Hash - Ghost Train Haze" at bounding box center [85, 86] width 103 height 12
type input "Bulk Live Rosin Pressing - Ghost Train Haze"
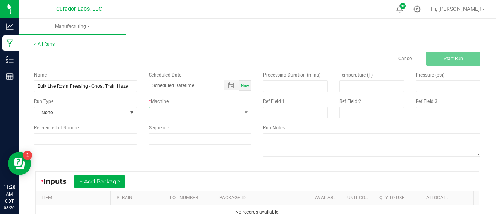
click at [198, 109] on span at bounding box center [195, 112] width 93 height 11
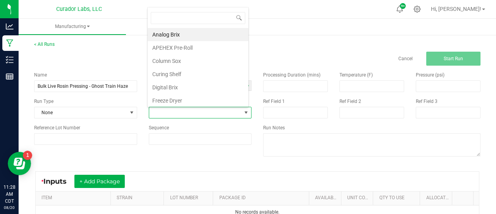
scroll to position [11, 100]
type input "v3"
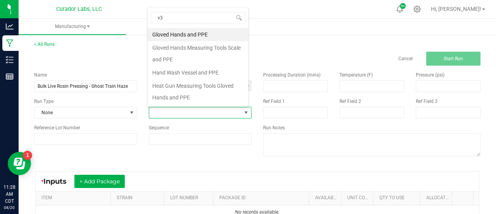
scroll to position [0, 0]
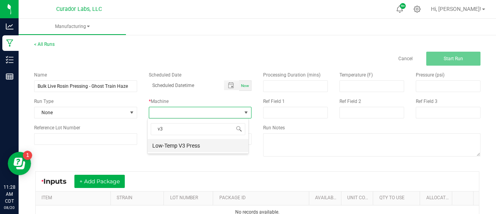
click at [155, 151] on li "Low-Temp V3 Press" at bounding box center [198, 145] width 101 height 13
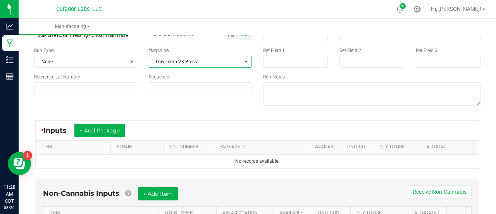
scroll to position [66, 0]
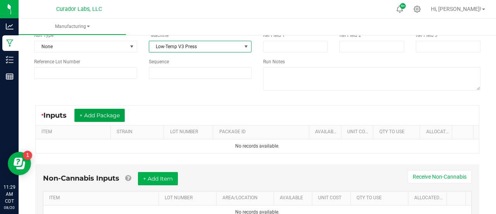
click at [107, 114] on button "+ Add Package" at bounding box center [99, 115] width 50 height 13
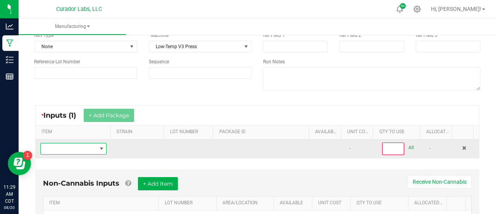
click at [88, 148] on span "NO DATA FOUND" at bounding box center [69, 148] width 56 height 11
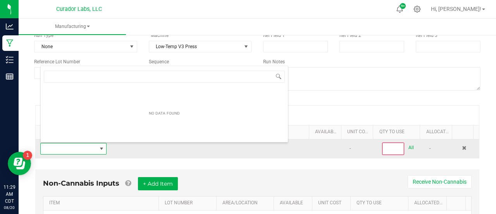
scroll to position [11, 64]
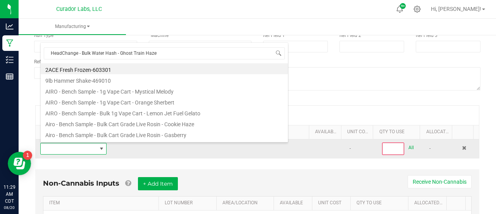
type input "HeadChange - Bulk Water Hash - Ghost Train Haze"
click at [88, 148] on span at bounding box center [69, 148] width 56 height 11
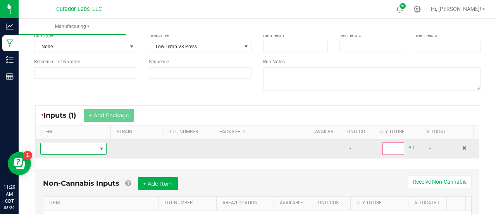
click at [88, 148] on span "NO DATA FOUND" at bounding box center [69, 148] width 56 height 11
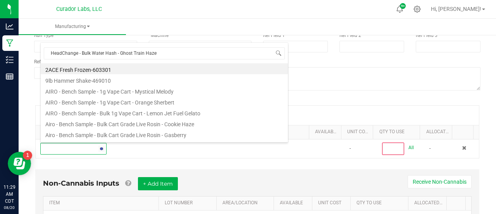
type input "HeadChange - Bulk Water Hash - Ghost Train Haze"
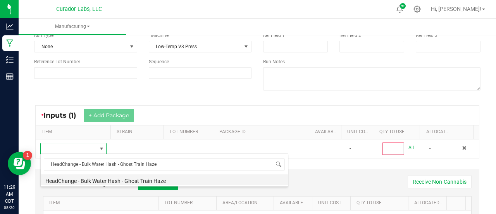
click at [103, 179] on li "HeadChange - Bulk Water Hash - Ghost Train Haze" at bounding box center [164, 179] width 247 height 11
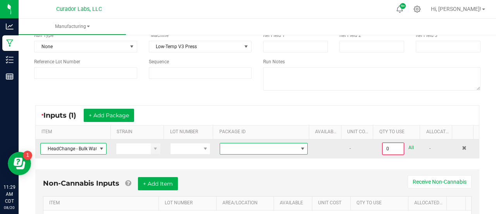
click at [300, 147] on span at bounding box center [303, 148] width 6 height 6
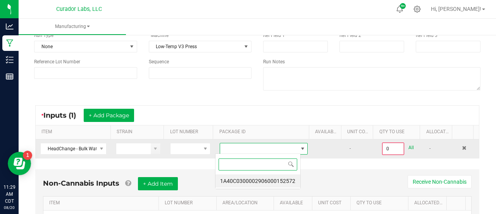
scroll to position [11, 85]
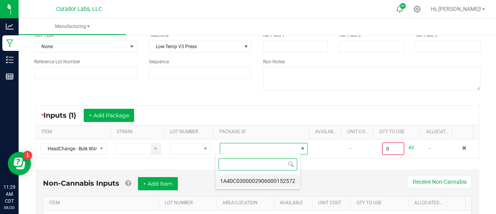
click at [276, 180] on li "1A40C0300002906000152572" at bounding box center [258, 180] width 85 height 13
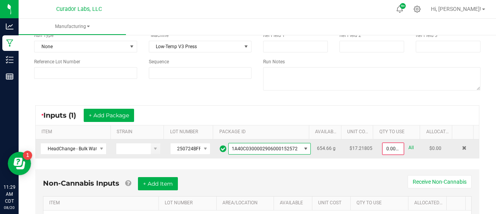
click at [409, 147] on link "All" at bounding box center [411, 147] width 5 height 10
type input "654.6600 g"
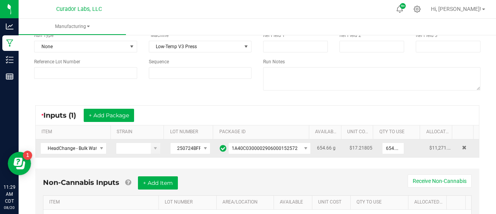
click at [396, 107] on div "* Inputs (1) + Add Package" at bounding box center [257, 114] width 443 height 19
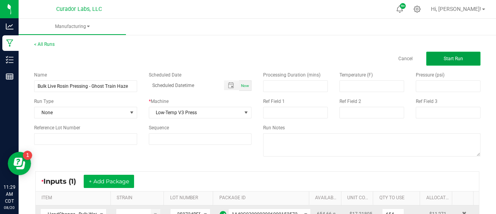
click at [431, 58] on button "Start Run" at bounding box center [453, 59] width 54 height 14
